Goal: Task Accomplishment & Management: Manage account settings

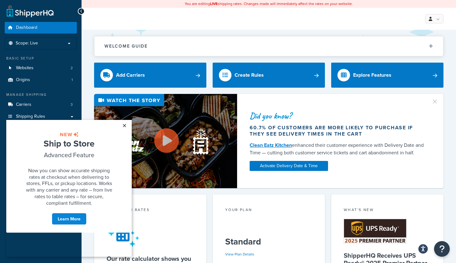
click at [125, 126] on link "×" at bounding box center [124, 125] width 11 height 11
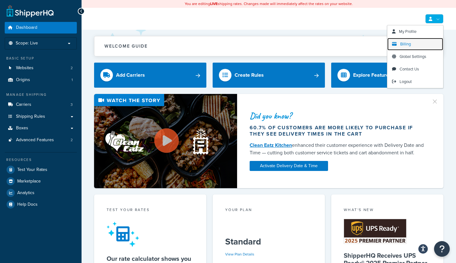
click at [410, 46] on span "Billing" at bounding box center [405, 44] width 11 height 6
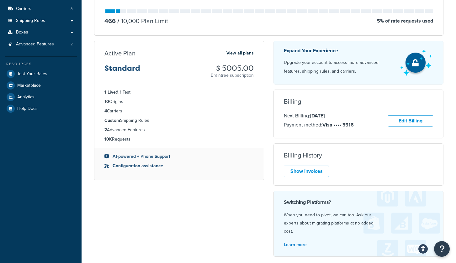
scroll to position [64, 0]
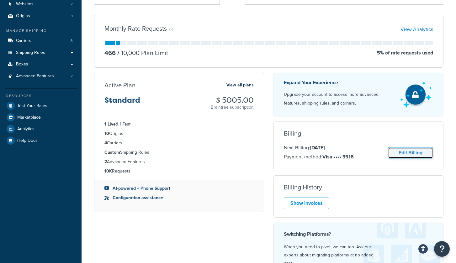
click at [418, 153] on link "Edit Billing" at bounding box center [410, 153] width 45 height 12
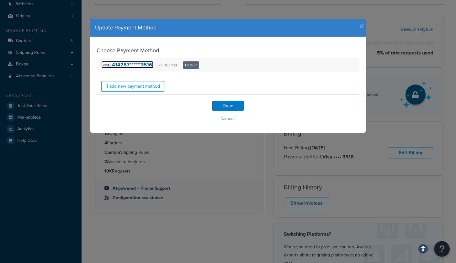
click at [139, 66] on strong "414287******3516" at bounding box center [132, 64] width 40 height 7
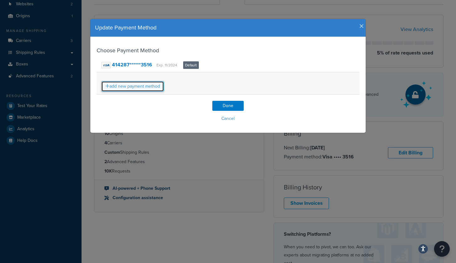
click at [155, 85] on link "add new payment method" at bounding box center [132, 86] width 63 height 11
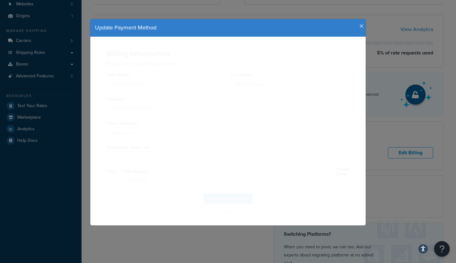
select select
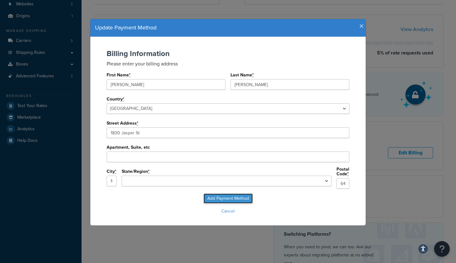
click at [220, 194] on input "Add Payment Method" at bounding box center [227, 199] width 49 height 10
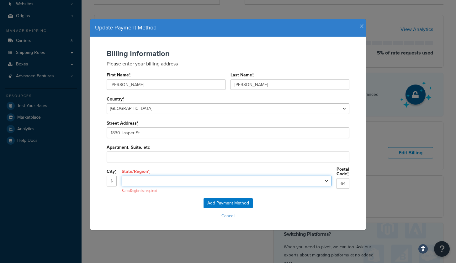
click at [122, 176] on select "[US_STATE] [US_STATE] [US_STATE] [US_STATE] [US_STATE] [US_STATE] [US_STATE] [U…" at bounding box center [227, 181] width 210 height 11
select select "MO"
click option "[US_STATE]" at bounding box center [0, 0] width 0 height 0
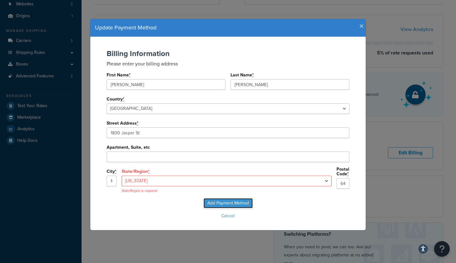
click at [221, 204] on input "Add Payment Method" at bounding box center [227, 203] width 49 height 10
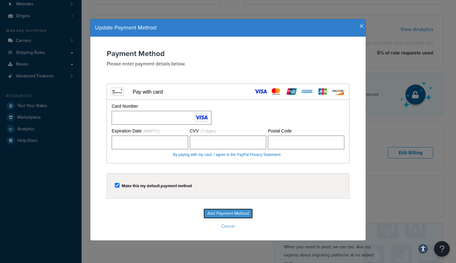
click at [240, 216] on input "Add Payment Method" at bounding box center [227, 214] width 49 height 10
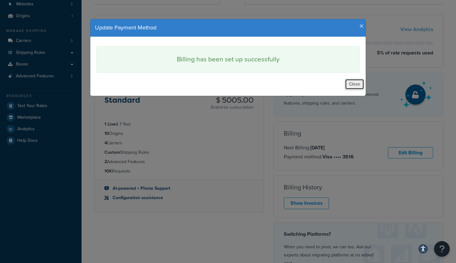
click at [355, 86] on button "Close" at bounding box center [354, 84] width 19 height 11
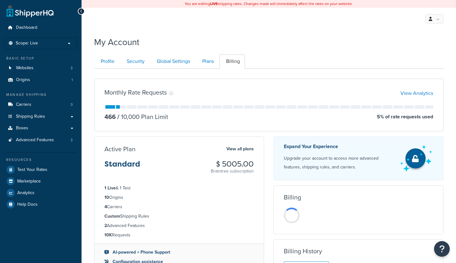
scroll to position [64, 0]
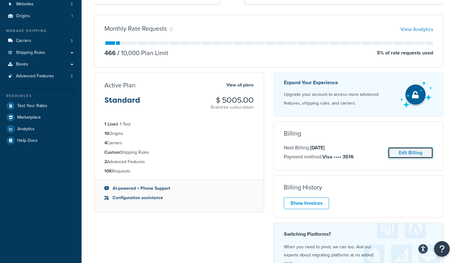
click at [403, 153] on link "Edit Billing" at bounding box center [410, 153] width 45 height 12
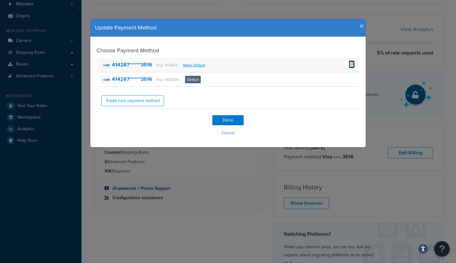
click at [351, 66] on span at bounding box center [352, 64] width 6 height 7
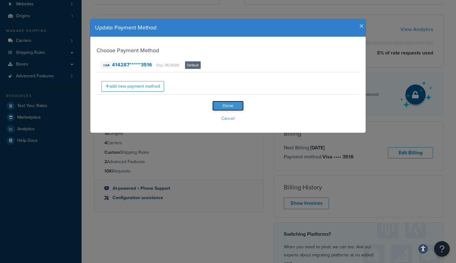
click at [227, 105] on input "Done" at bounding box center [227, 106] width 31 height 10
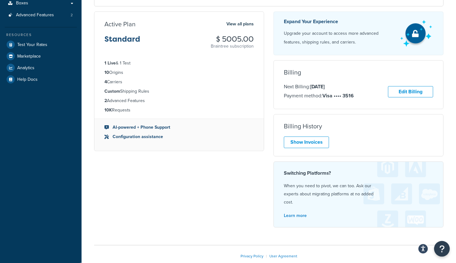
scroll to position [160, 0]
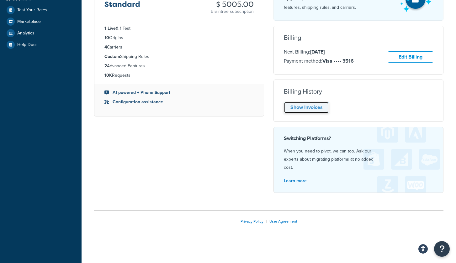
click at [303, 110] on link "Show Invoices" at bounding box center [306, 108] width 45 height 12
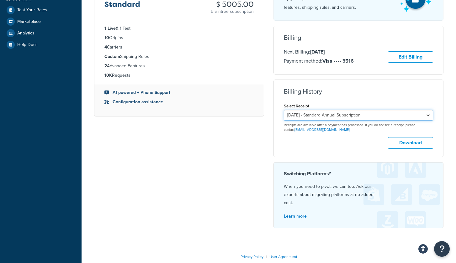
click at [284, 110] on select "August 12, 2024 - Standard Annual Subscription August 14, 2023 - Standard Annua…" at bounding box center [358, 115] width 149 height 11
click at [340, 116] on select "August 12, 2024 - Standard Annual Subscription August 14, 2023 - Standard Annua…" at bounding box center [358, 115] width 149 height 11
click at [284, 110] on select "August 12, 2024 - Standard Annual Subscription August 14, 2023 - Standard Annua…" at bounding box center [358, 115] width 149 height 11
click at [259, 129] on div "Monthly Rate Requests View Analytics 466 / 10,000 Plan Limit 5 % of rate reques…" at bounding box center [268, 74] width 359 height 320
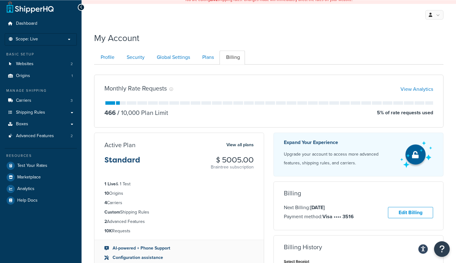
scroll to position [0, 0]
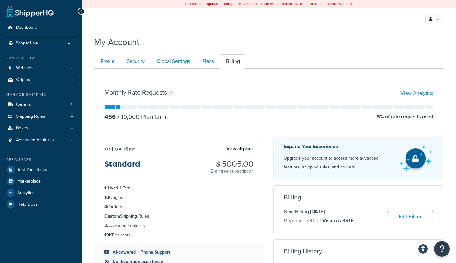
click at [236, 166] on h3 "$ 5005.00" at bounding box center [232, 164] width 43 height 8
